Goal: Transaction & Acquisition: Purchase product/service

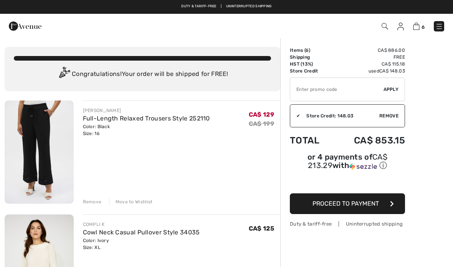
click at [436, 30] on img at bounding box center [439, 27] width 8 height 8
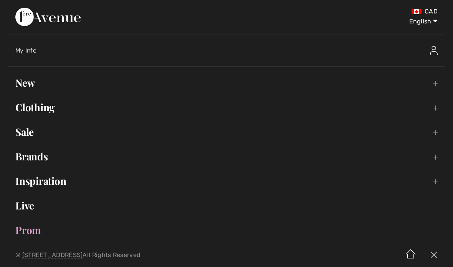
click at [20, 84] on link "New Toggle submenu" at bounding box center [226, 82] width 437 height 17
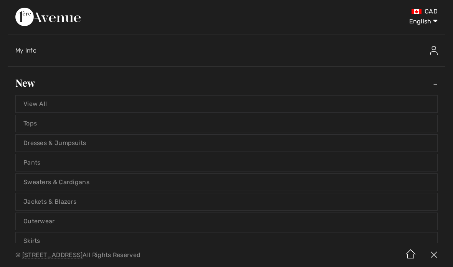
click at [36, 125] on link "Tops" at bounding box center [226, 123] width 421 height 17
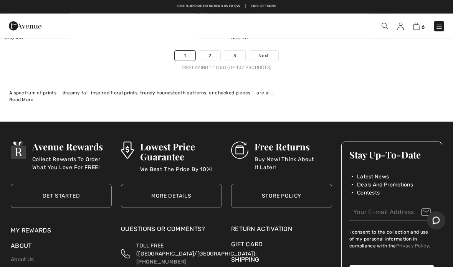
scroll to position [9424, 0]
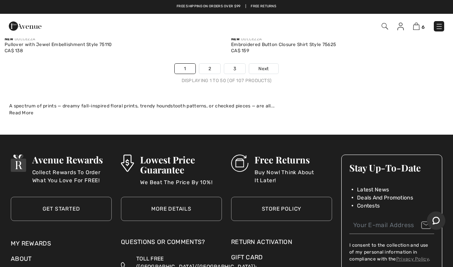
click at [266, 66] on link "Next" at bounding box center [263, 69] width 29 height 10
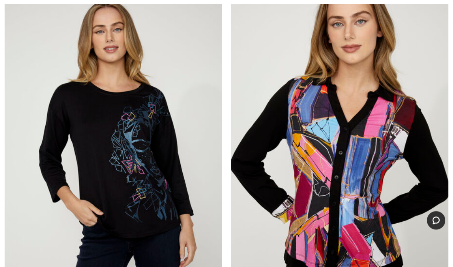
scroll to position [1217, 0]
click at [130, 140] on img at bounding box center [113, 160] width 217 height 326
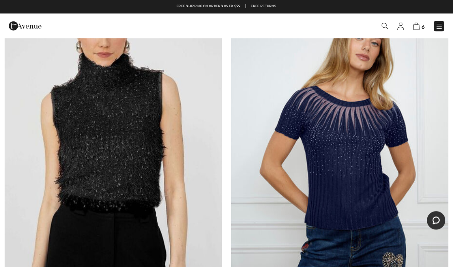
scroll to position [6859, 0]
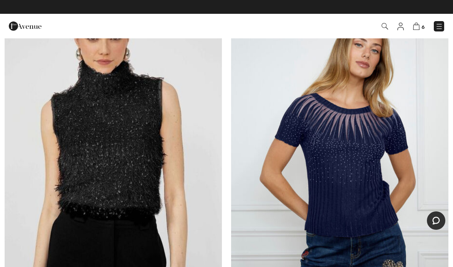
click at [351, 135] on img at bounding box center [339, 154] width 217 height 326
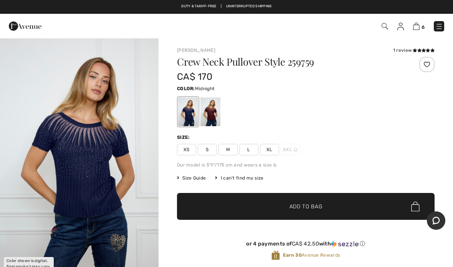
click at [269, 151] on span "XL" at bounding box center [269, 150] width 19 height 12
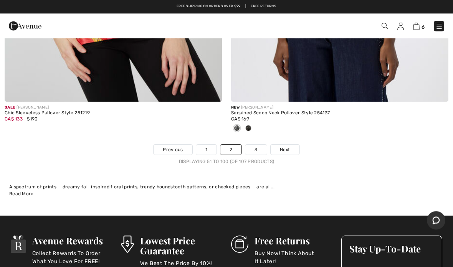
scroll to position [9318, 0]
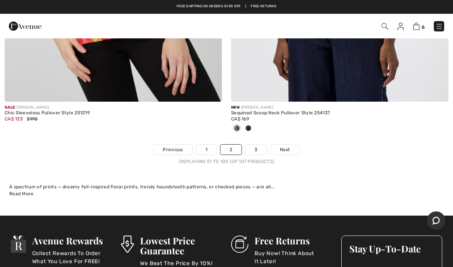
click at [288, 146] on span "Next" at bounding box center [285, 149] width 10 height 7
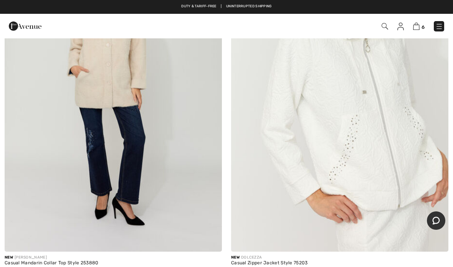
scroll to position [575, 0]
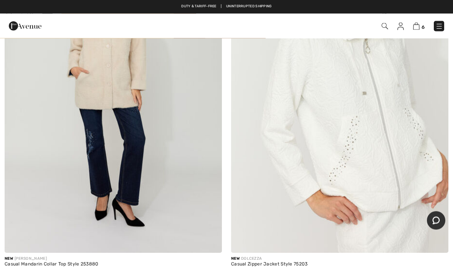
click at [381, 101] on img at bounding box center [339, 91] width 217 height 326
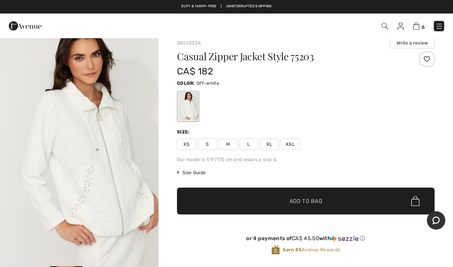
scroll to position [9, 0]
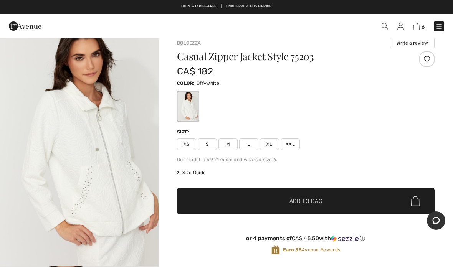
click at [269, 143] on span "XL" at bounding box center [269, 144] width 19 height 12
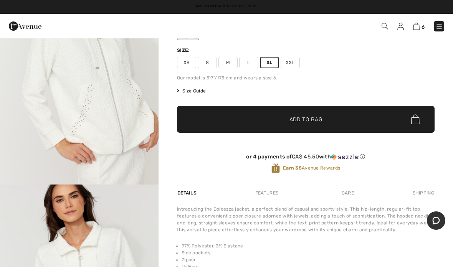
scroll to position [91, 0]
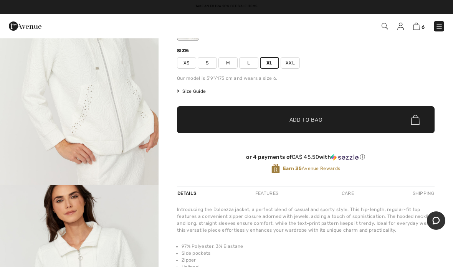
click at [308, 121] on span "Add to Bag" at bounding box center [305, 120] width 33 height 8
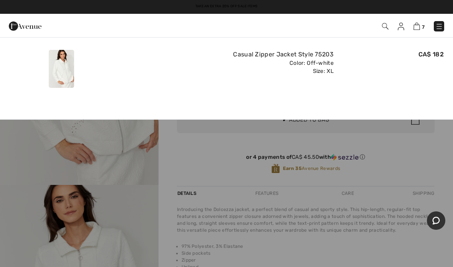
scroll to position [0, 0]
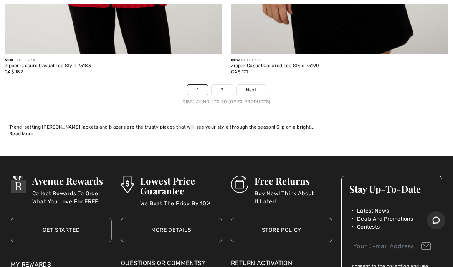
scroll to position [9378, 0]
click at [253, 86] on span "Next" at bounding box center [251, 89] width 10 height 7
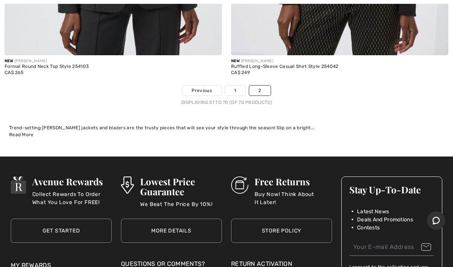
scroll to position [3780, 0]
